Goal: Transaction & Acquisition: Download file/media

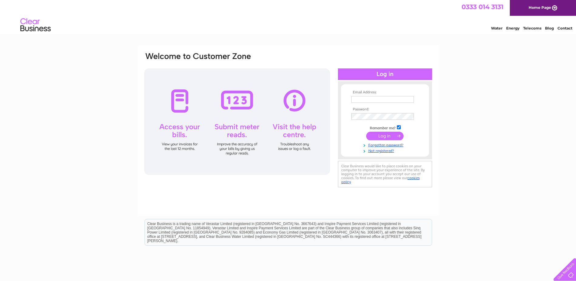
click at [378, 102] on input "text" at bounding box center [382, 99] width 63 height 7
drag, startPoint x: 359, startPoint y: 98, endPoint x: 316, endPoint y: 108, distance: 44.5
click at [359, 98] on input "text" at bounding box center [382, 99] width 63 height 7
click at [370, 98] on input "text" at bounding box center [382, 99] width 63 height 7
type input "accounts@dickieandmoore.com"
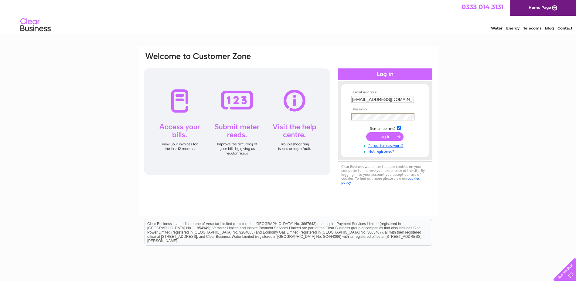
click at [380, 136] on input "submit" at bounding box center [384, 136] width 37 height 9
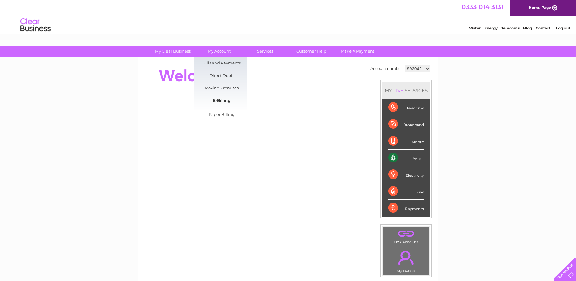
click at [224, 101] on link "E-Billing" at bounding box center [222, 101] width 50 height 12
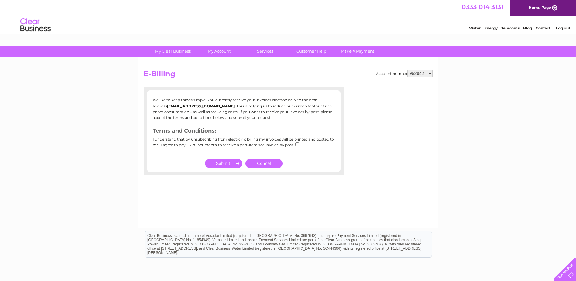
click at [229, 165] on input "submit" at bounding box center [223, 163] width 37 height 9
click at [273, 166] on link "Cancel" at bounding box center [263, 163] width 37 height 9
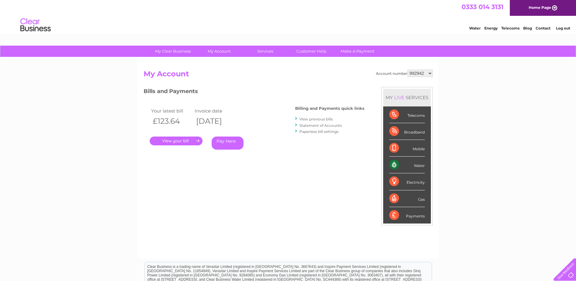
click at [170, 144] on link "." at bounding box center [176, 140] width 53 height 9
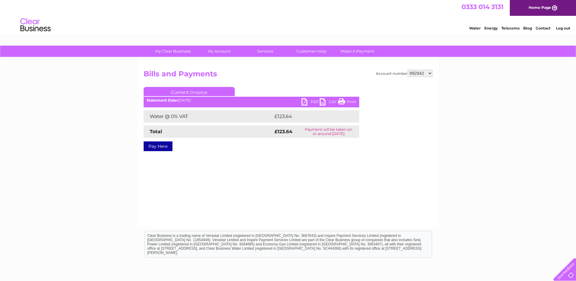
click at [310, 103] on link "PDF" at bounding box center [311, 102] width 18 height 9
click at [566, 29] on link "Log out" at bounding box center [563, 28] width 14 height 5
